Goal: Communication & Community: Answer question/provide support

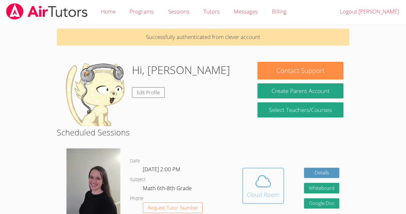
click at [275, 182] on span at bounding box center [263, 181] width 33 height 18
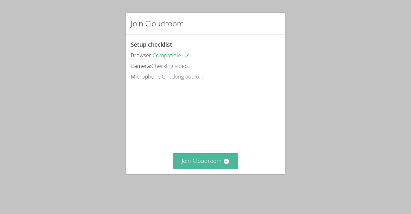
click at [222, 169] on button "Join Cloudroom" at bounding box center [206, 161] width 66 height 16
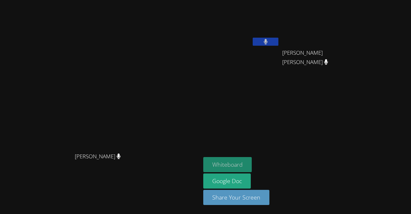
click at [252, 165] on button "Whiteboard" at bounding box center [227, 164] width 48 height 15
click at [252, 167] on button "Whiteboard" at bounding box center [227, 164] width 48 height 15
click at [268, 42] on icon at bounding box center [266, 41] width 4 height 5
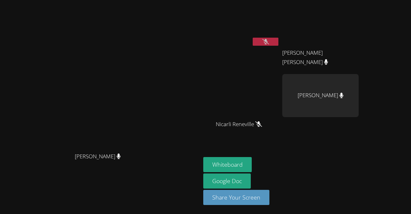
click at [269, 41] on icon at bounding box center [265, 41] width 7 height 5
click at [268, 41] on icon at bounding box center [266, 41] width 4 height 5
click at [269, 41] on icon at bounding box center [265, 41] width 7 height 5
click at [252, 166] on button "Whiteboard" at bounding box center [227, 164] width 48 height 15
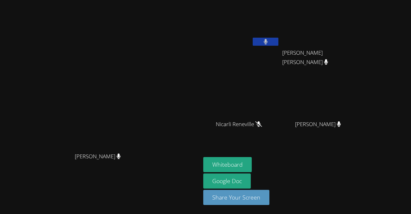
click at [278, 40] on button at bounding box center [266, 42] width 26 height 8
click at [278, 42] on button at bounding box center [266, 42] width 26 height 8
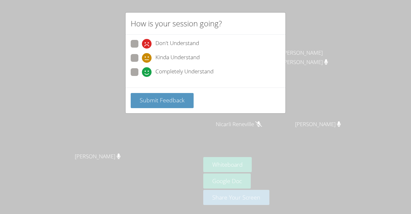
click at [142, 63] on span at bounding box center [142, 63] width 0 height 0
click at [142, 56] on input "Kinda Understand" at bounding box center [144, 56] width 5 height 5
radio input "true"
drag, startPoint x: 151, startPoint y: 100, endPoint x: 127, endPoint y: 95, distance: 24.1
drag, startPoint x: 127, startPoint y: 95, endPoint x: 107, endPoint y: 89, distance: 21.1
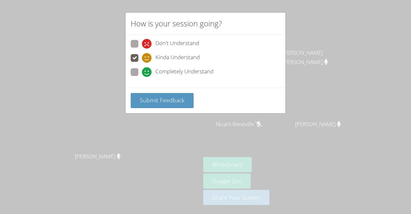
drag, startPoint x: 107, startPoint y: 89, endPoint x: 86, endPoint y: 66, distance: 30.7
click at [86, 66] on div "How is your session going? Don't Understand Kinda Understand Completely Underst…" at bounding box center [205, 107] width 411 height 214
click at [317, 39] on div "How is your session going? Don't Understand Kinda Understand Completely Underst…" at bounding box center [205, 107] width 411 height 214
click at [322, 36] on div "How is your session going? Don't Understand Kinda Understand Completely Underst…" at bounding box center [205, 107] width 411 height 214
